Goal: Check status

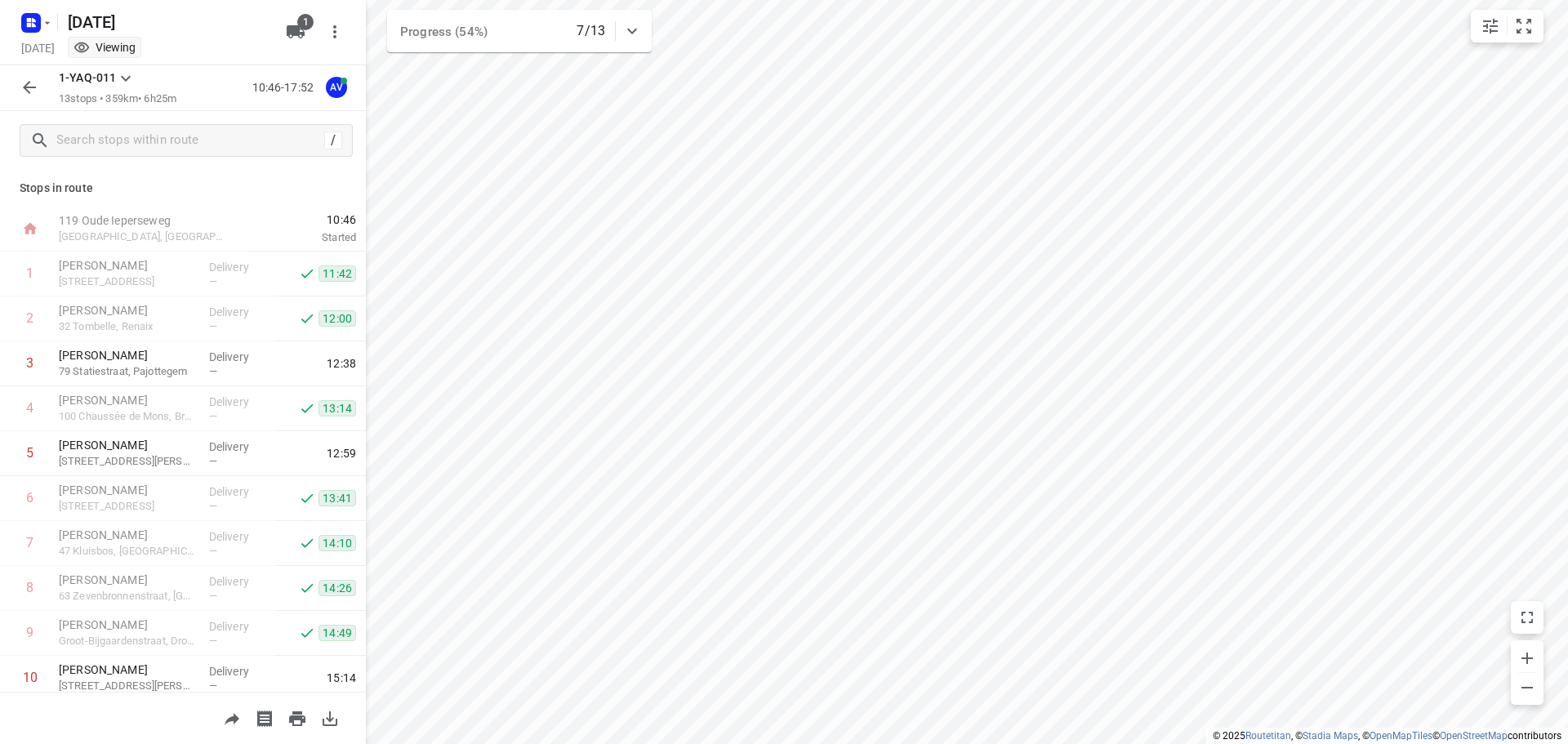
scroll to position [189, 0]
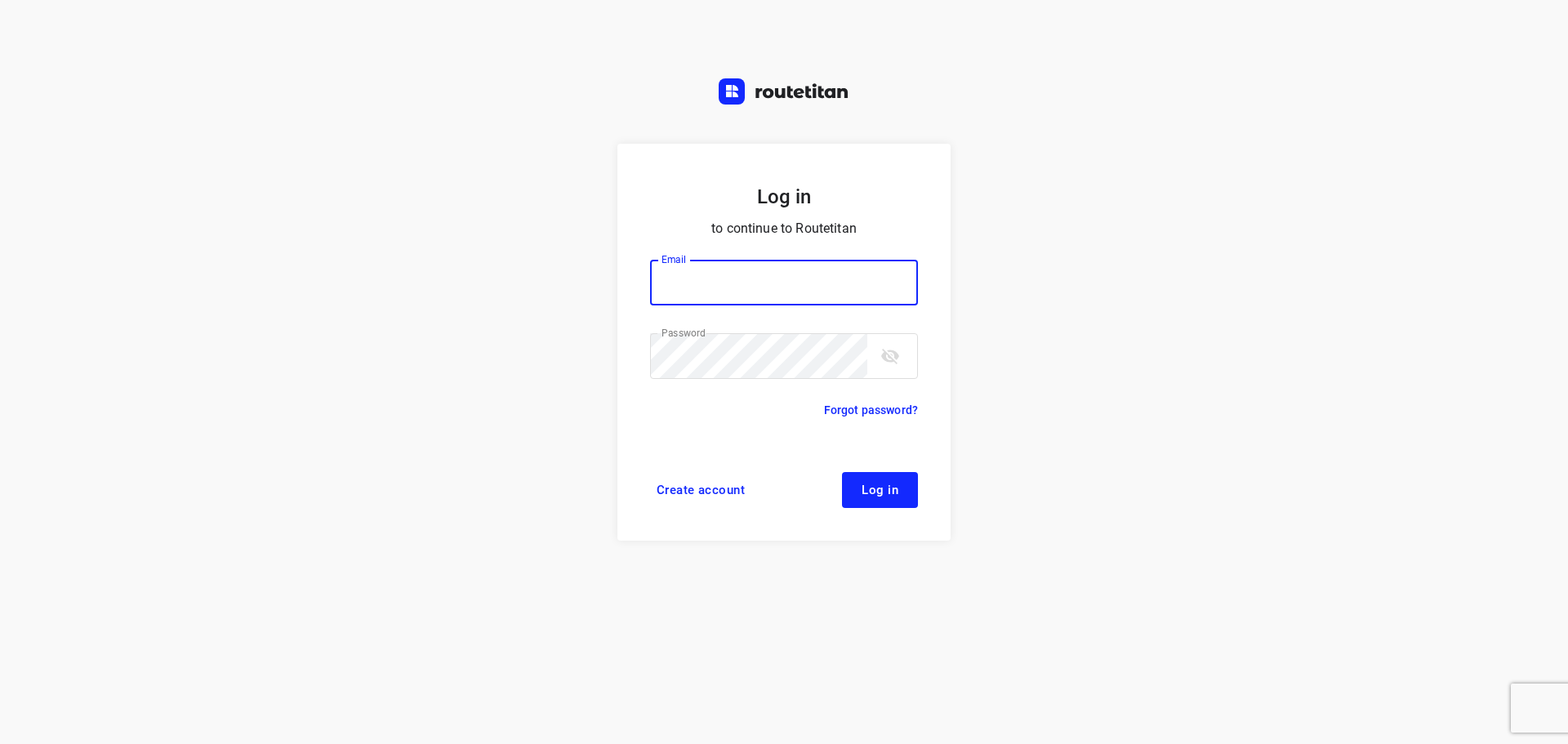
type input "[PERSON_NAME][EMAIL_ADDRESS][DOMAIN_NAME]"
click at [888, 489] on span "Log in" at bounding box center [880, 490] width 37 height 13
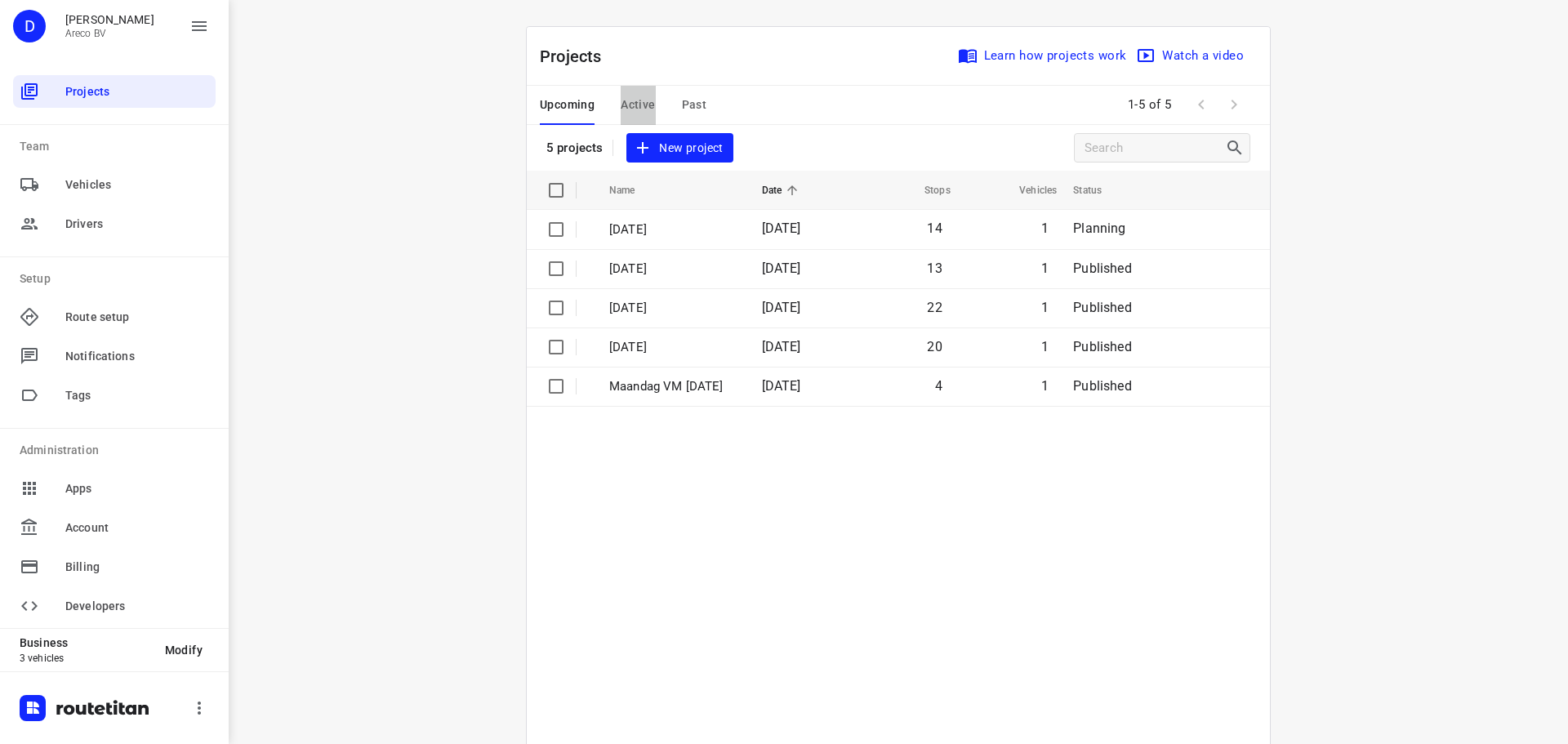
click at [627, 105] on span "Active" at bounding box center [637, 105] width 34 height 20
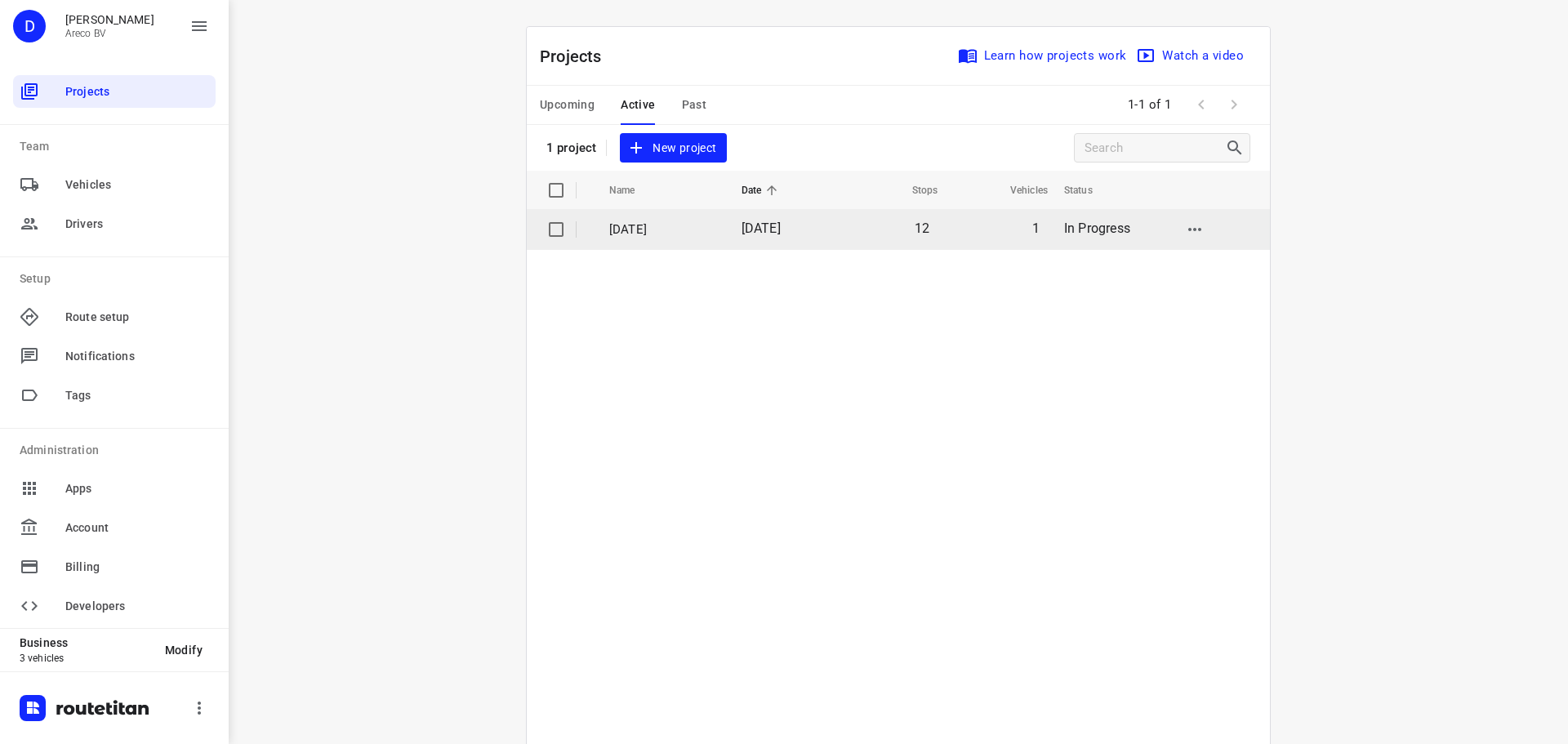
click at [632, 231] on p "Donderdag 25 September" at bounding box center [663, 230] width 108 height 18
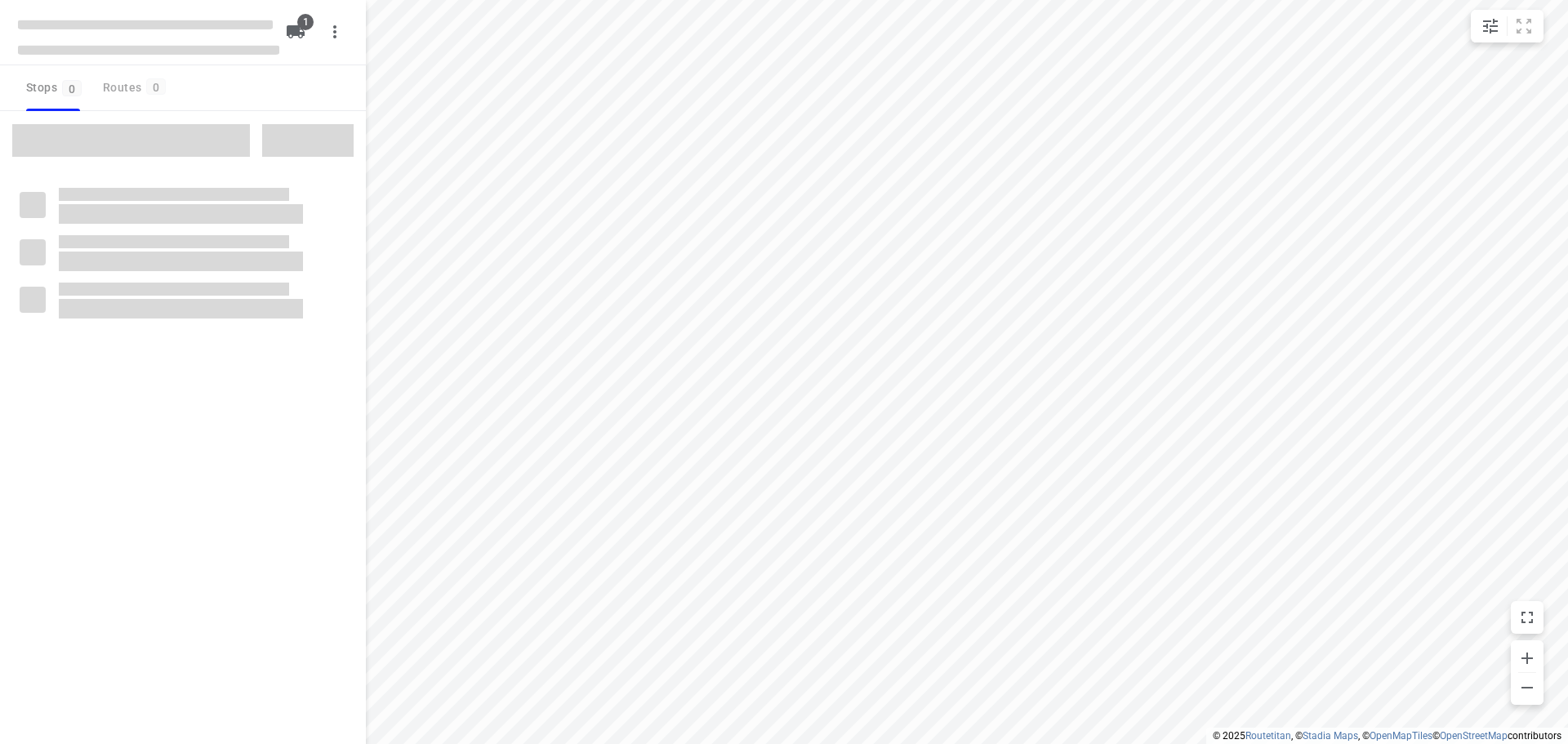
type input "distance"
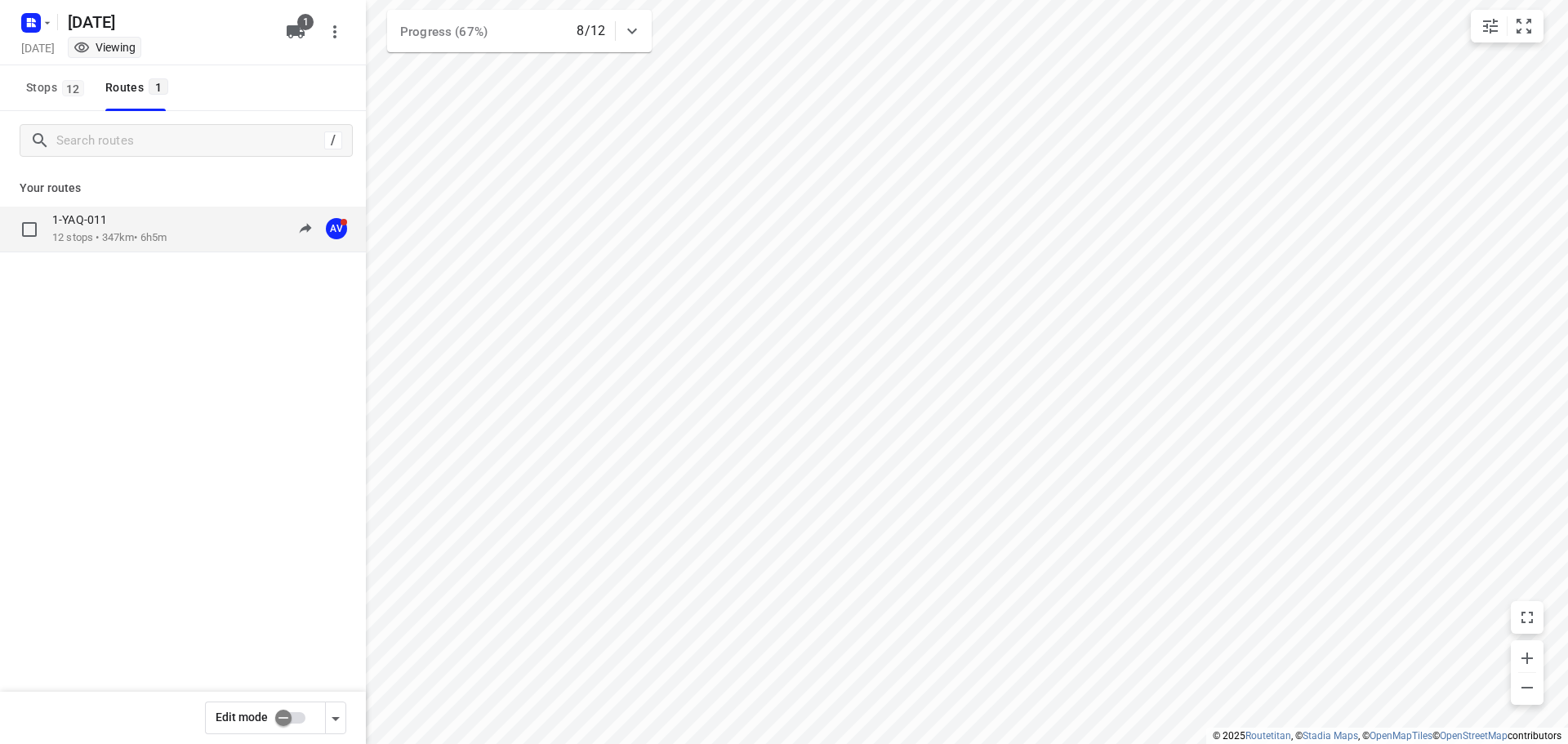
click at [142, 231] on p "12 stops • 347km • 6h5m" at bounding box center [110, 238] width 114 height 16
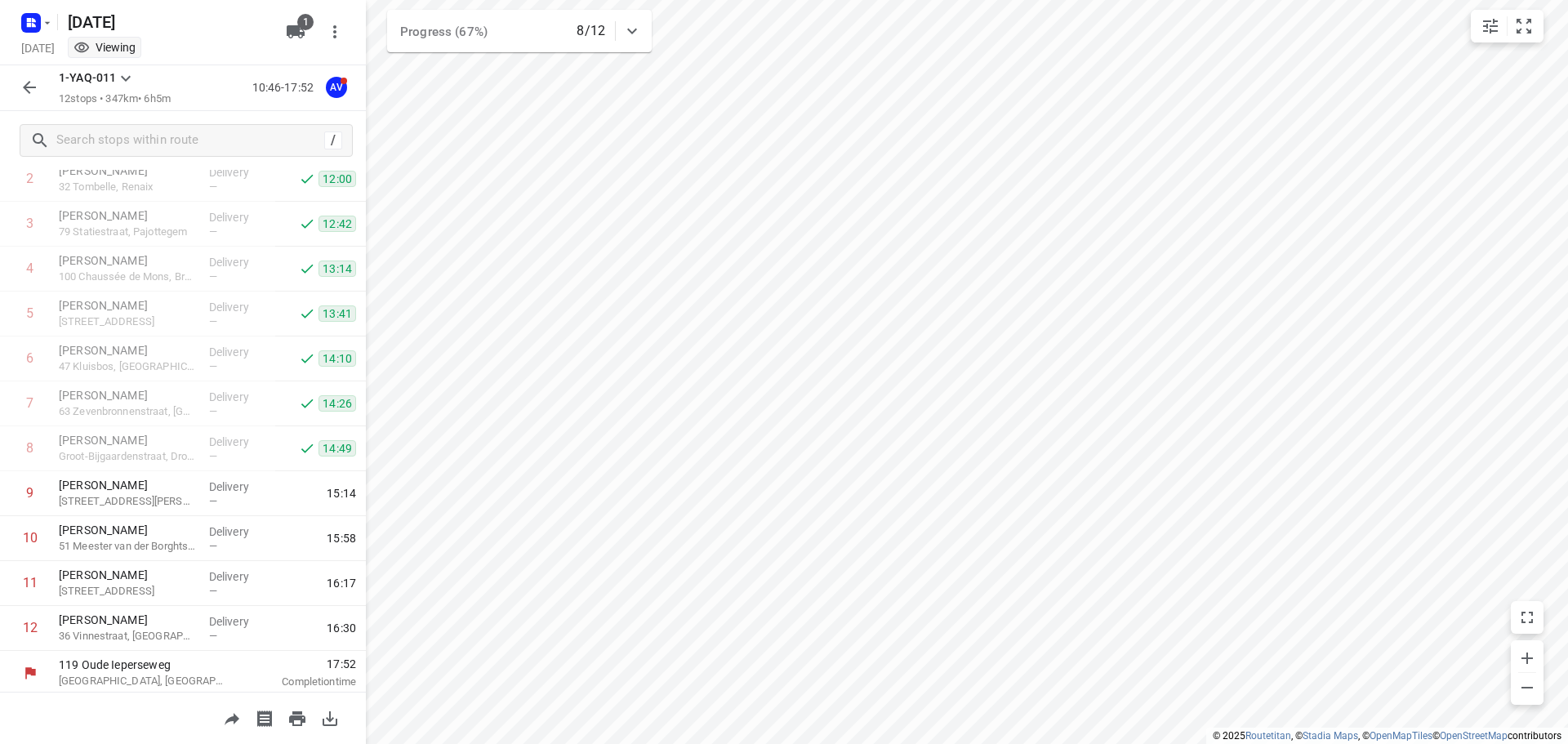
scroll to position [144, 0]
